Goal: Transaction & Acquisition: Purchase product/service

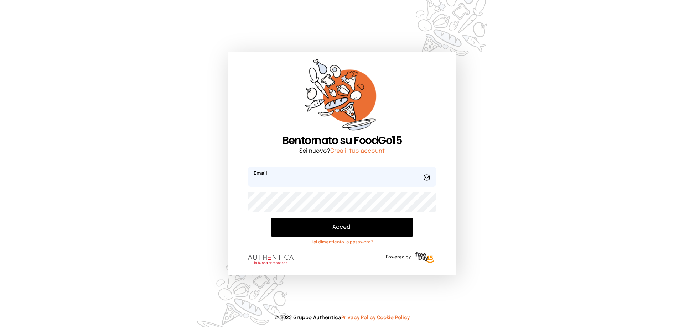
type input "**********"
click at [307, 230] on button "Accedi" at bounding box center [342, 227] width 142 height 19
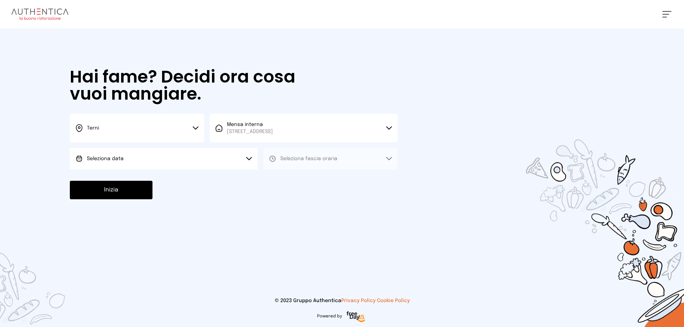
click at [112, 162] on button "Seleziona data" at bounding box center [164, 158] width 188 height 21
click at [104, 178] on span "[DATE], [DATE]" at bounding box center [104, 178] width 35 height 7
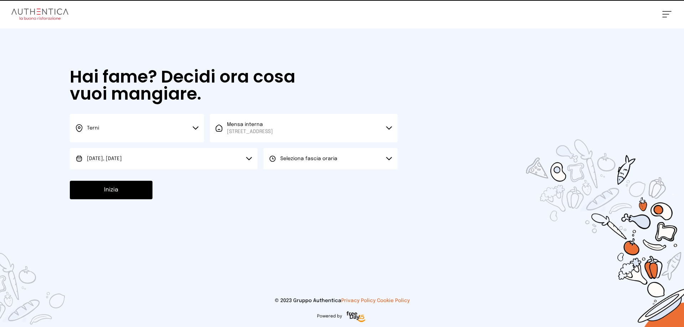
click at [283, 156] on span "Seleziona fascia oraria" at bounding box center [308, 158] width 57 height 5
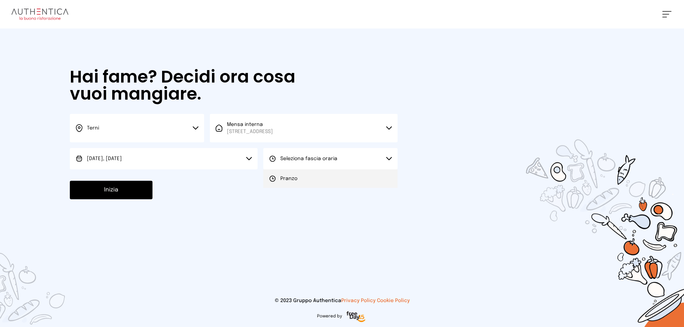
click at [286, 174] on li "Pranzo" at bounding box center [330, 179] width 134 height 19
click at [122, 193] on button "Inizia" at bounding box center [111, 190] width 83 height 19
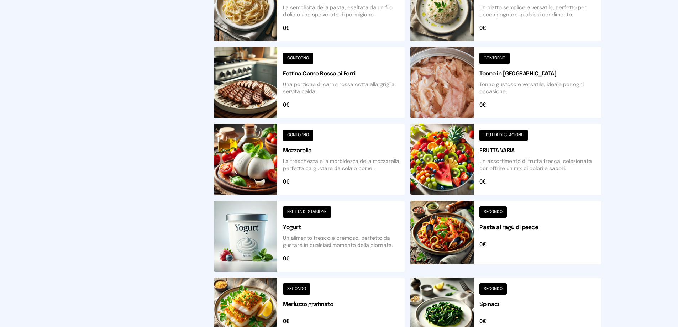
scroll to position [255, 0]
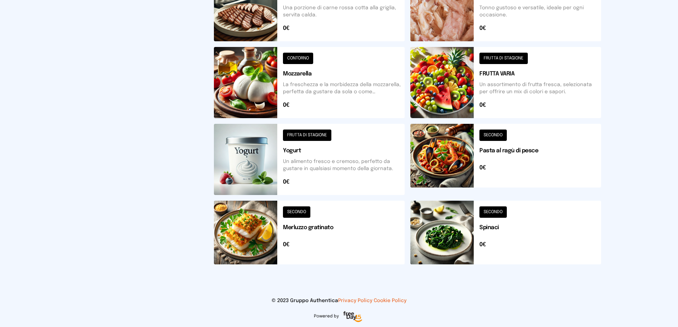
click at [301, 226] on button at bounding box center [309, 233] width 191 height 64
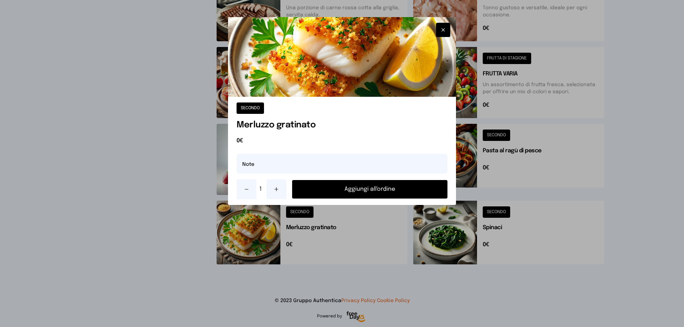
click at [337, 188] on button "Aggiungi all'ordine" at bounding box center [369, 189] width 155 height 19
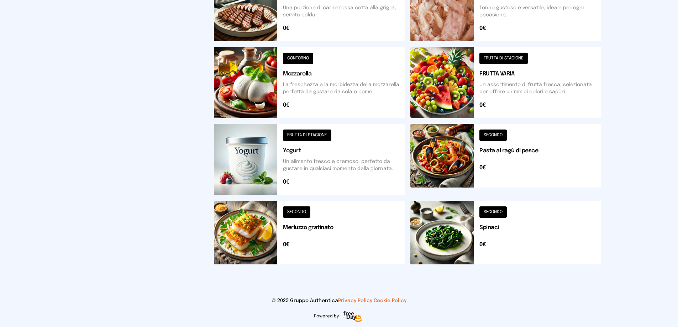
click at [307, 167] on button at bounding box center [309, 159] width 191 height 71
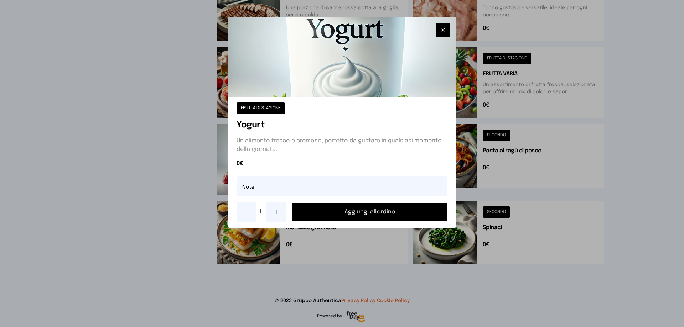
click at [348, 213] on button "Aggiungi all'ordine" at bounding box center [369, 212] width 155 height 19
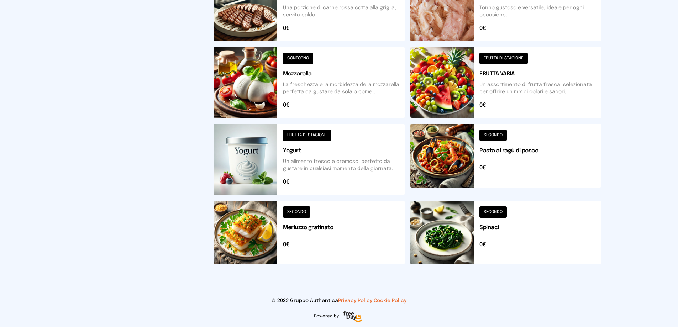
click at [445, 104] on button at bounding box center [506, 82] width 191 height 71
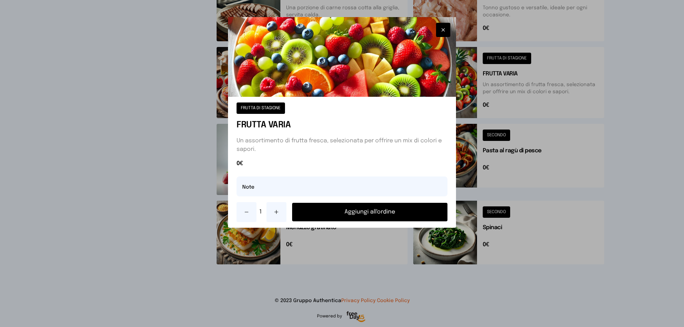
click at [416, 208] on button "Aggiungi all'ordine" at bounding box center [369, 212] width 155 height 19
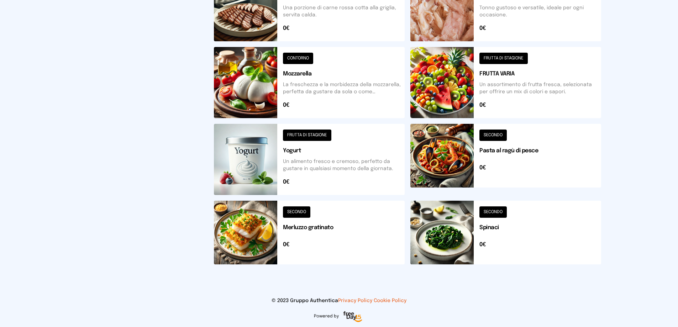
click at [463, 238] on button at bounding box center [506, 233] width 191 height 64
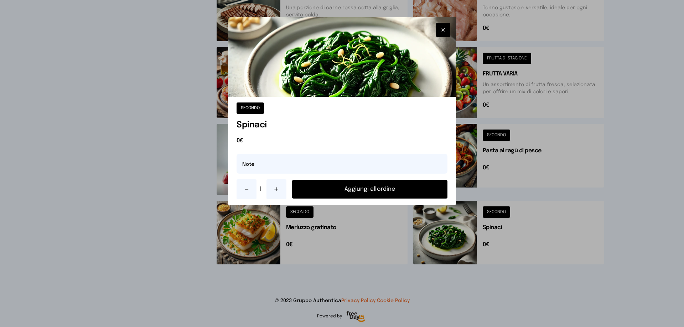
click at [384, 183] on button "Aggiungi all'ordine" at bounding box center [369, 189] width 155 height 19
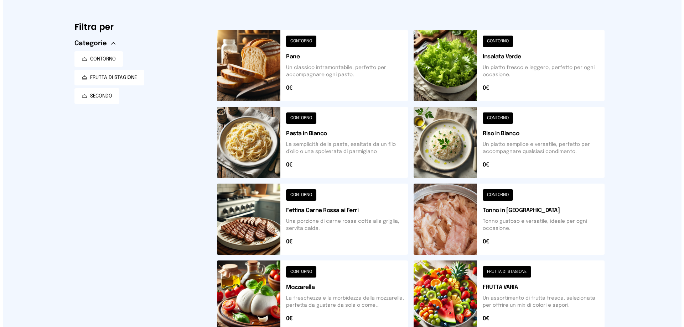
scroll to position [0, 0]
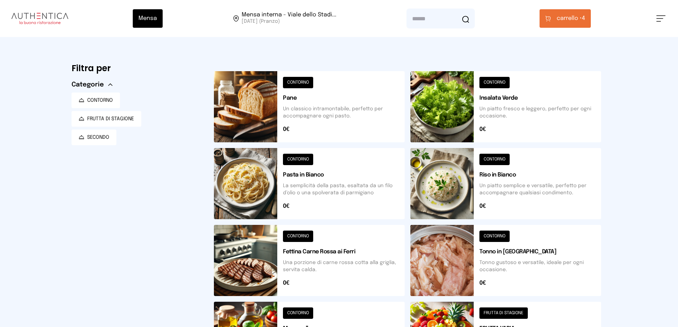
click at [551, 17] on icon at bounding box center [549, 19] width 6 height 6
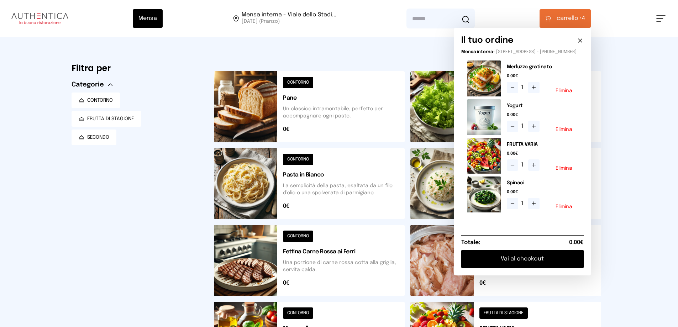
click at [516, 260] on button "Vai al checkout" at bounding box center [523, 259] width 122 height 19
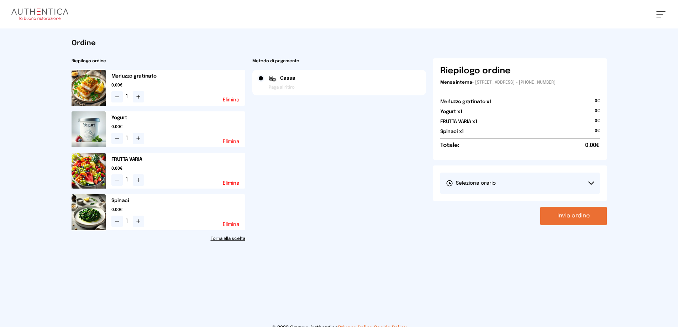
click at [476, 184] on span "Seleziona orario" at bounding box center [471, 183] width 50 height 7
drag, startPoint x: 476, startPoint y: 201, endPoint x: 497, endPoint y: 210, distance: 22.8
click at [476, 202] on span "1° Turno (13:00 - 15:00)" at bounding box center [473, 203] width 54 height 7
click at [569, 215] on button "Invia ordine" at bounding box center [574, 216] width 67 height 19
